Goal: Find specific page/section: Find specific page/section

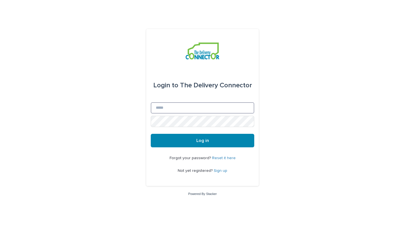
type input "**********"
click at [203, 141] on button "Log in" at bounding box center [203, 141] width 104 height 14
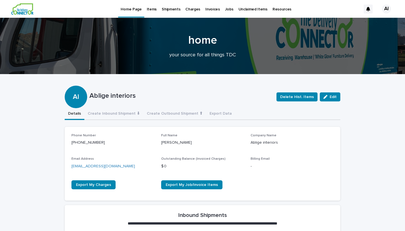
click at [153, 8] on p "Items" at bounding box center [152, 6] width 10 height 12
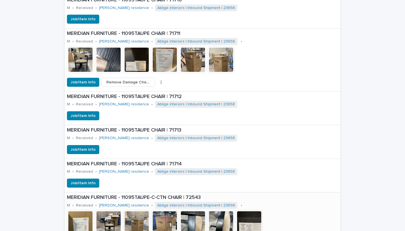
scroll to position [944, 0]
